Goal: Task Accomplishment & Management: Manage account settings

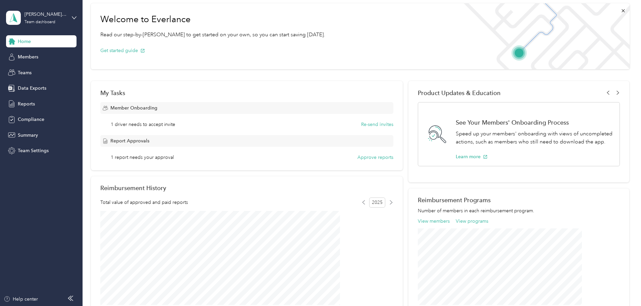
scroll to position [101, 0]
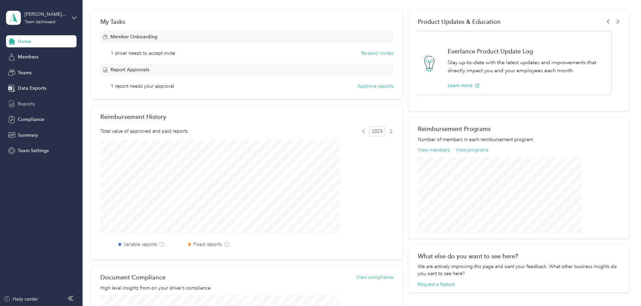
click at [49, 99] on div "Reports" at bounding box center [41, 104] width 70 height 12
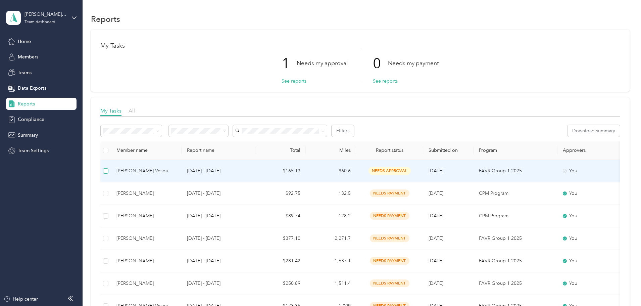
click at [108, 174] on label at bounding box center [105, 170] width 5 height 7
click at [356, 173] on td "960.6" at bounding box center [331, 171] width 50 height 22
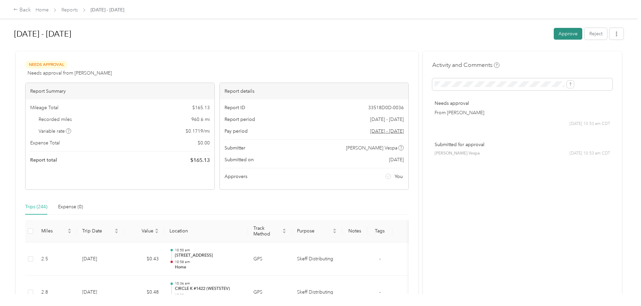
click at [554, 30] on button "Approve" at bounding box center [568, 34] width 29 height 12
